Goal: Transaction & Acquisition: Purchase product/service

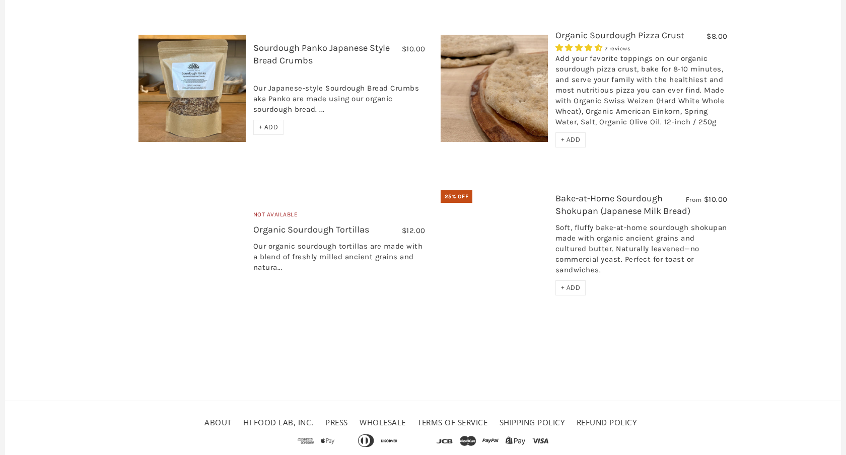
scroll to position [867, 0]
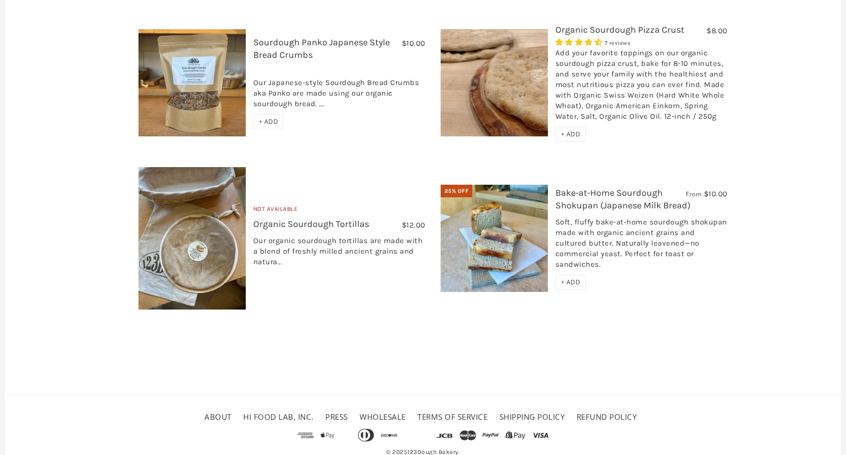
click at [504, 218] on img at bounding box center [494, 239] width 107 height 108
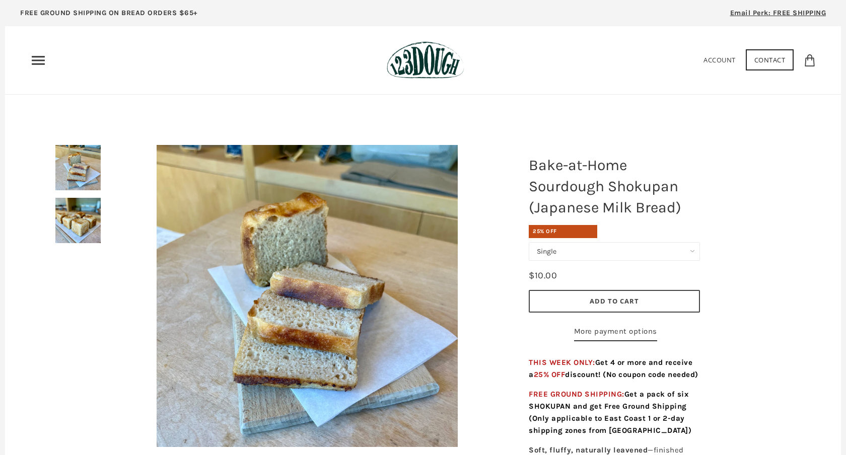
click at [92, 211] on img at bounding box center [77, 220] width 45 height 45
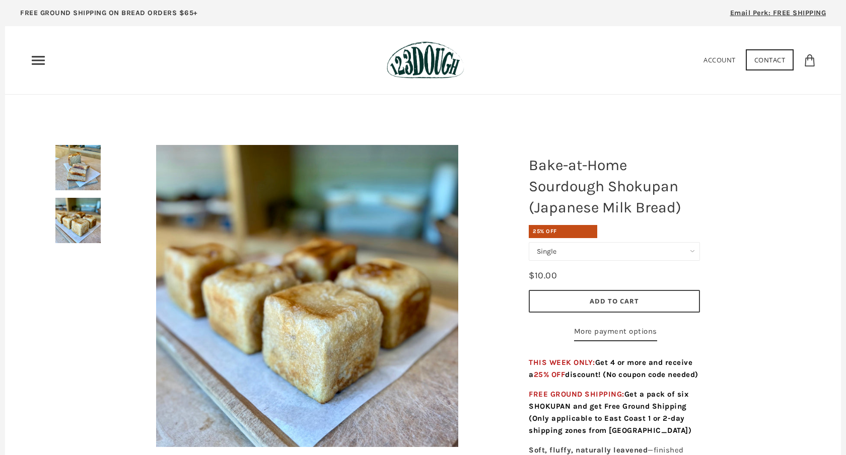
click at [78, 168] on img at bounding box center [77, 167] width 45 height 45
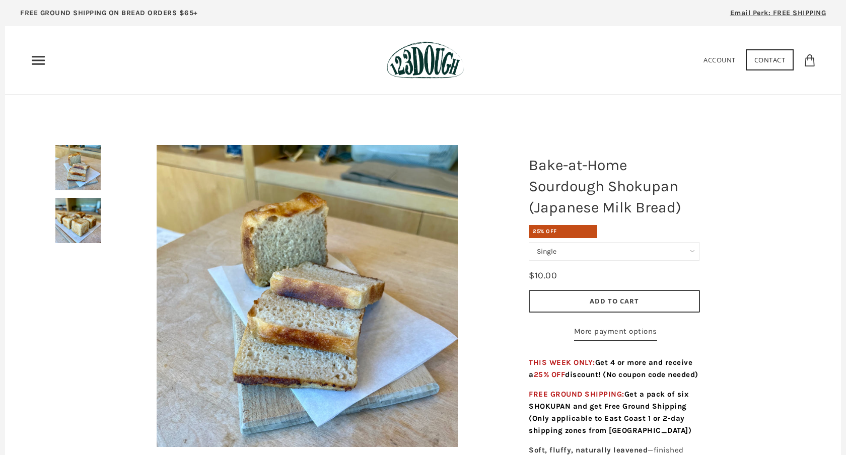
scroll to position [3, 0]
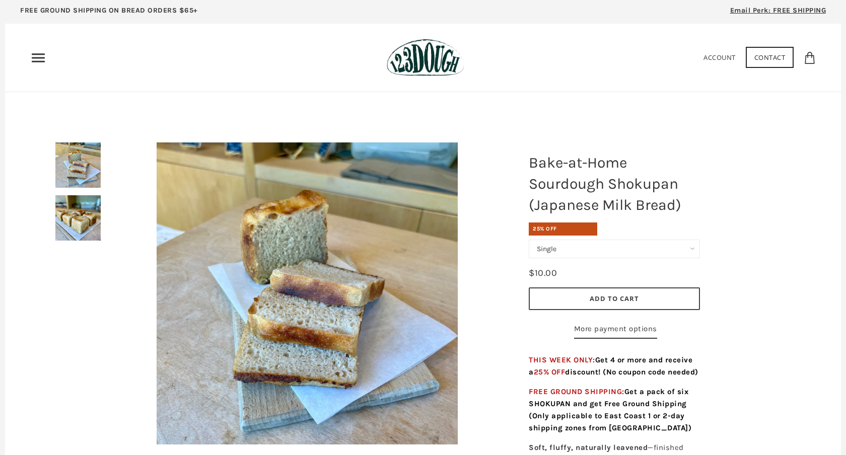
click at [78, 214] on img at bounding box center [77, 217] width 45 height 45
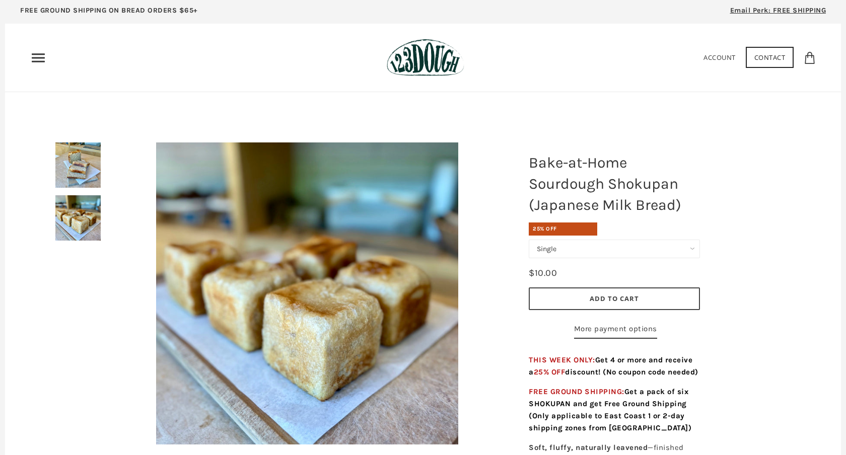
click at [550, 254] on select "Single Set of 6" at bounding box center [614, 249] width 171 height 19
select select "Set of 6"
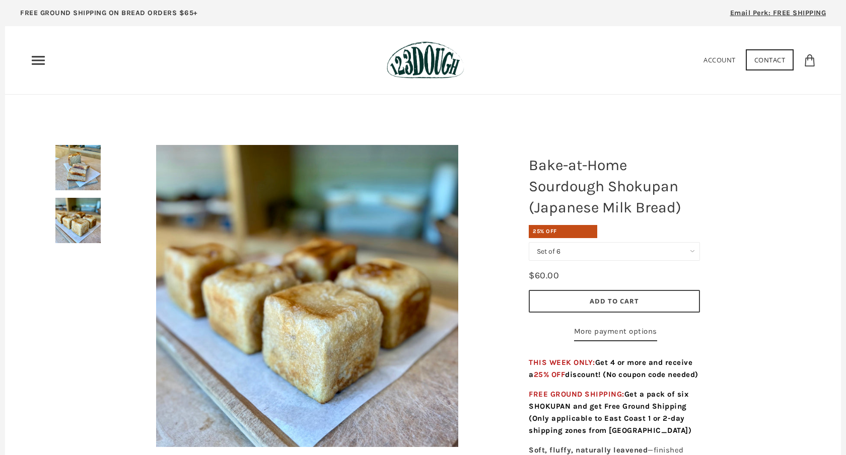
click at [39, 59] on icon "Primary" at bounding box center [38, 60] width 16 height 16
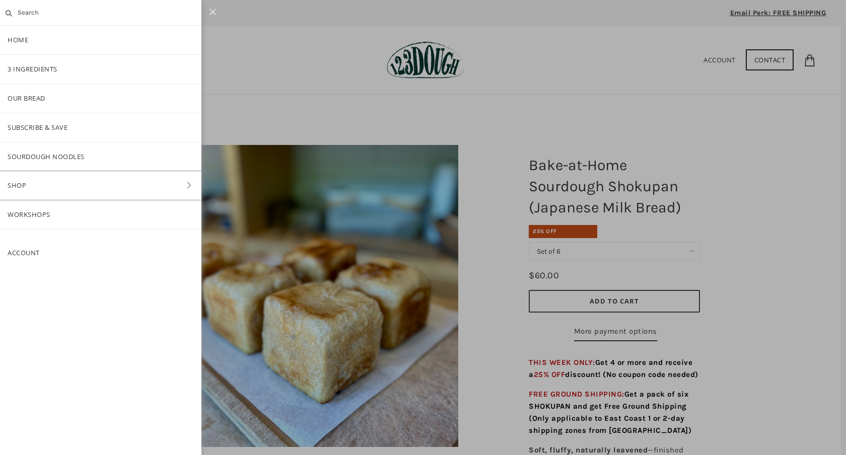
click at [36, 189] on link "Shop" at bounding box center [100, 185] width 201 height 29
click at [107, 159] on link "Pantry" at bounding box center [100, 157] width 201 height 29
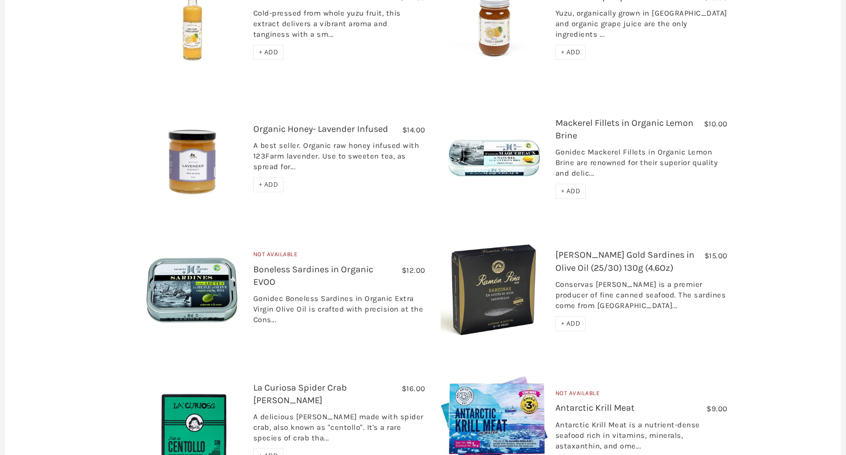
scroll to position [1395, 0]
